Goal: Task Accomplishment & Management: Manage account settings

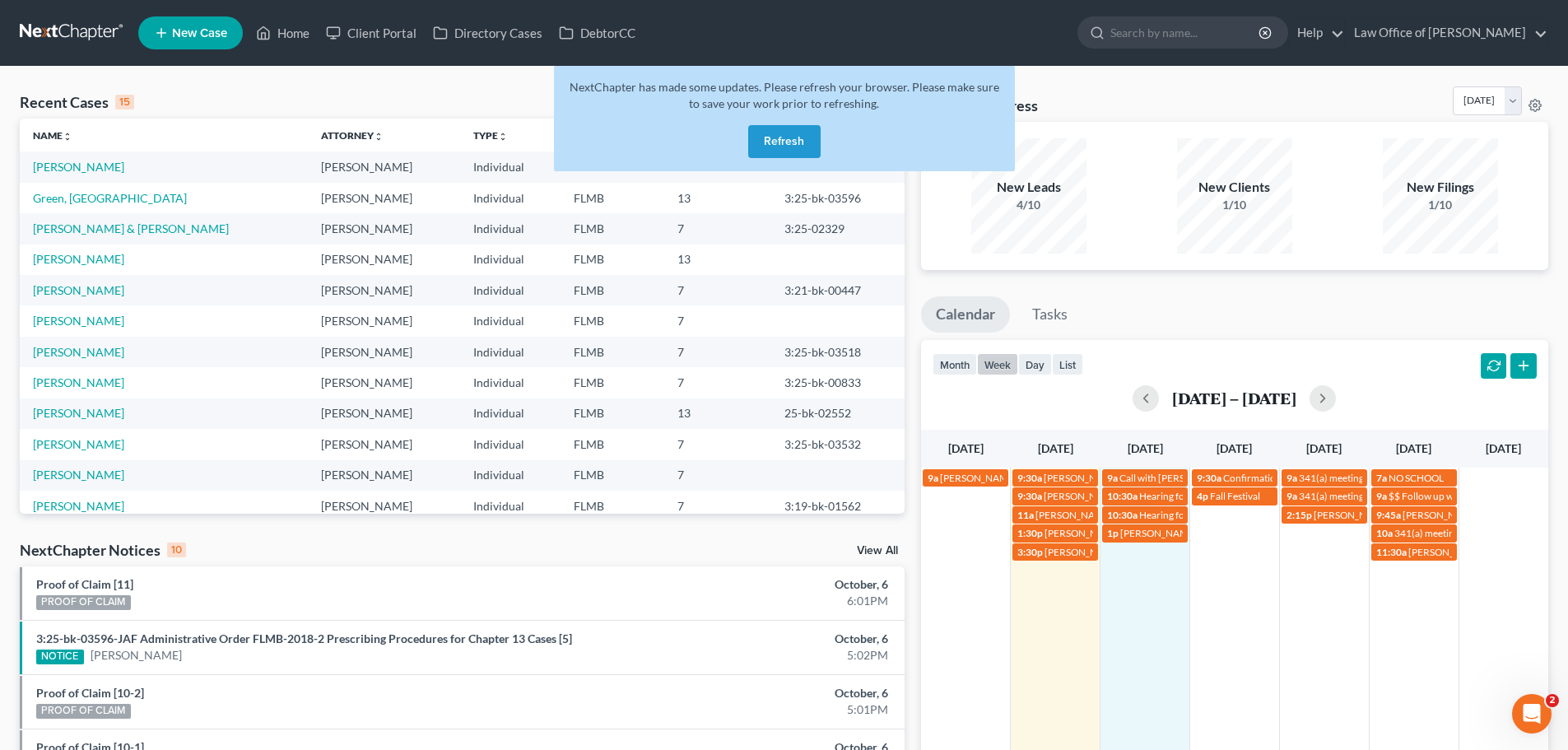
click at [797, 147] on button "Refresh" at bounding box center [784, 141] width 73 height 33
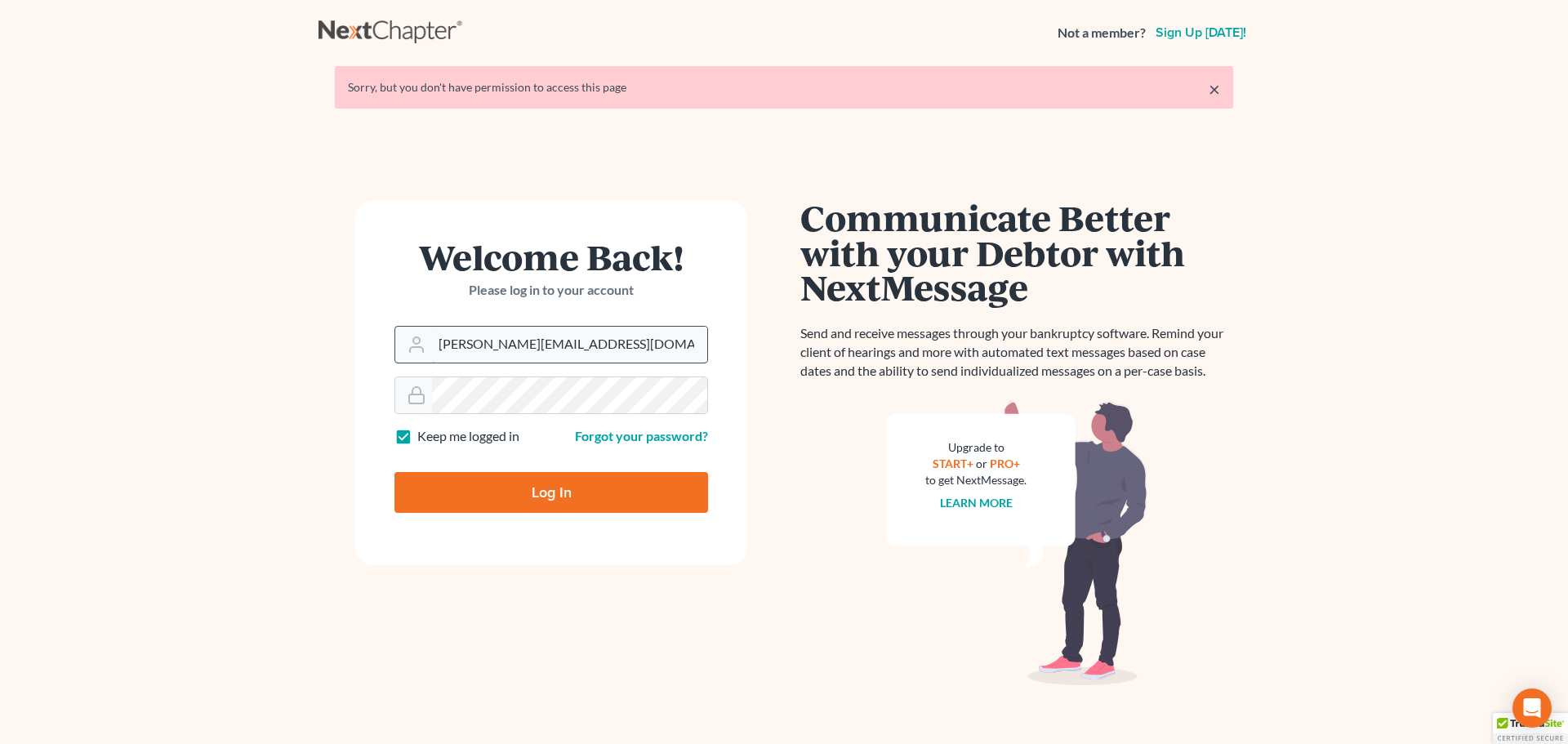
click at [611, 348] on input "[PERSON_NAME][EMAIL_ADDRESS][DOMAIN_NAME]" at bounding box center [569, 344] width 276 height 36
type input "alicialodcm@gmail.com"
click at [606, 494] on input "Log In" at bounding box center [551, 492] width 314 height 41
type input "Thinking..."
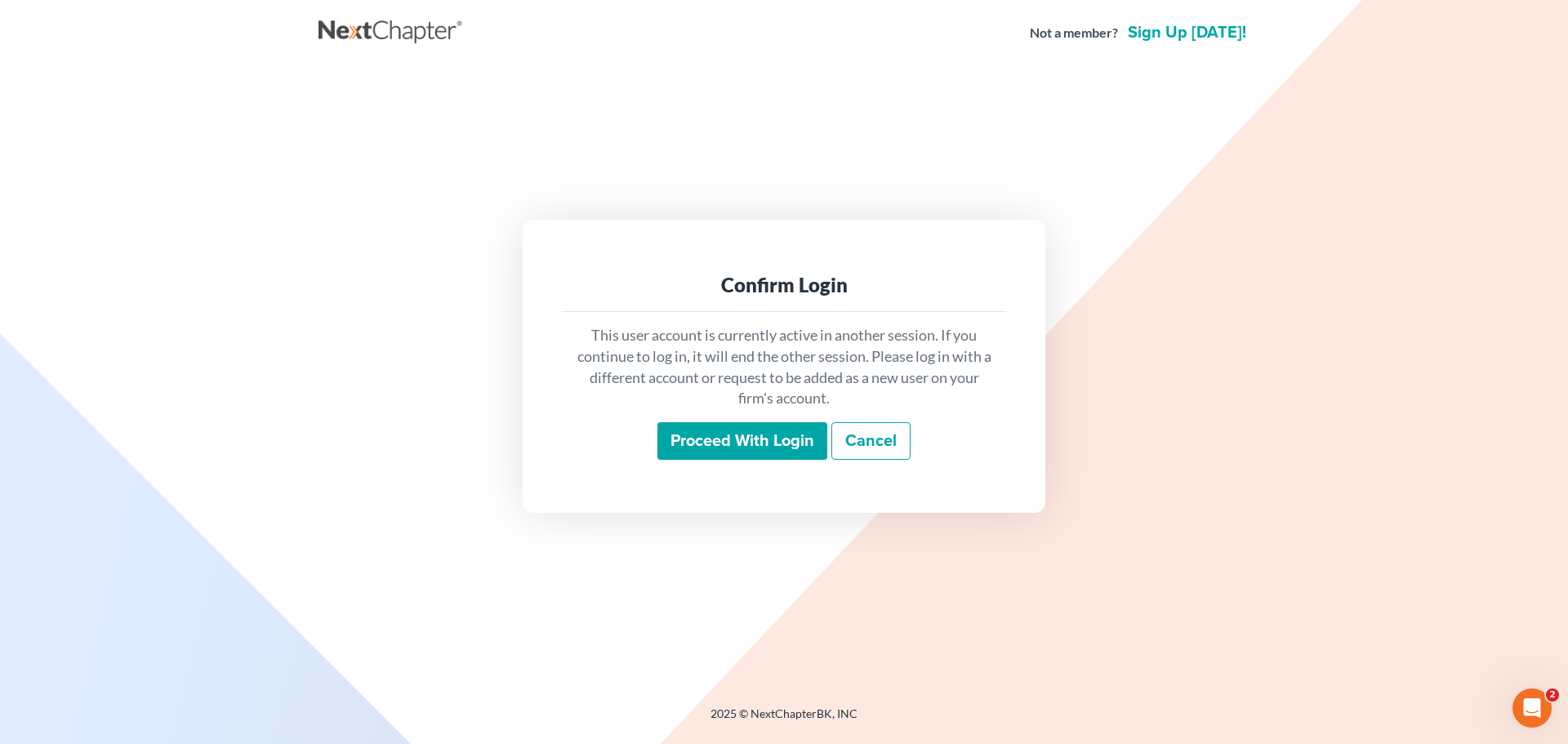
click at [709, 448] on input "Proceed with login" at bounding box center [742, 441] width 170 height 37
